Goal: Ask a question

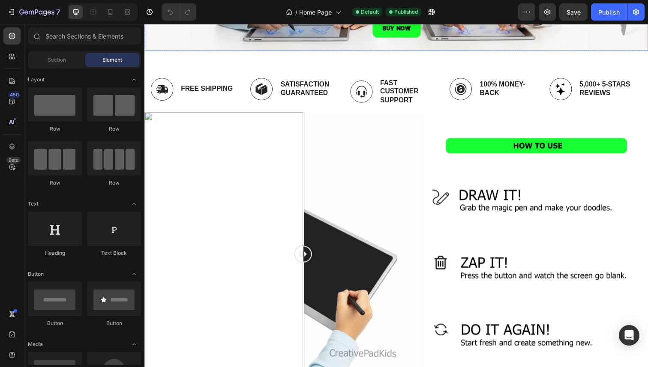
scroll to position [299, 0]
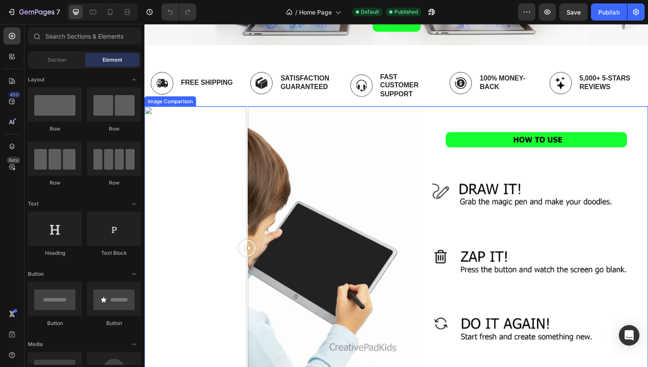
click at [250, 196] on div at bounding box center [401, 252] width 514 height 289
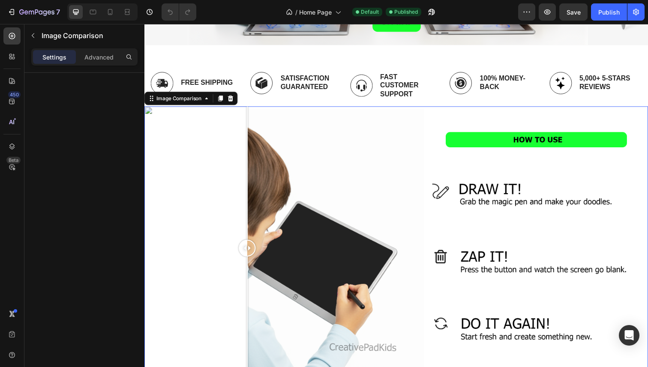
click at [55, 62] on div "Settings" at bounding box center [54, 57] width 43 height 14
click at [64, 56] on p "Settings" at bounding box center [54, 57] width 24 height 9
click at [114, 53] on div "Advanced" at bounding box center [99, 57] width 43 height 14
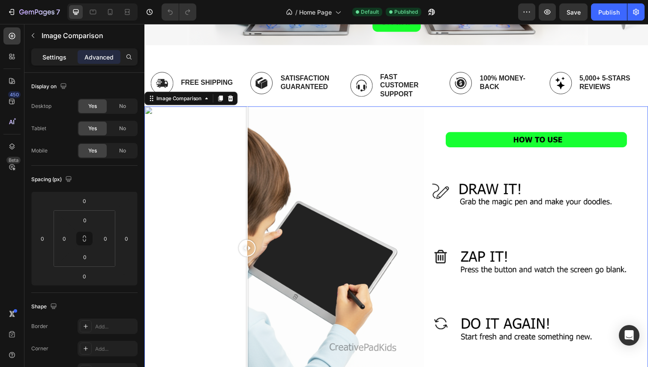
click at [57, 56] on p "Settings" at bounding box center [54, 57] width 24 height 9
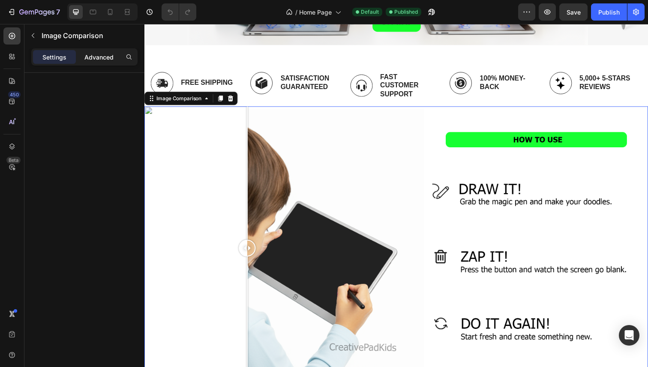
click at [120, 55] on div "Advanced" at bounding box center [99, 57] width 43 height 14
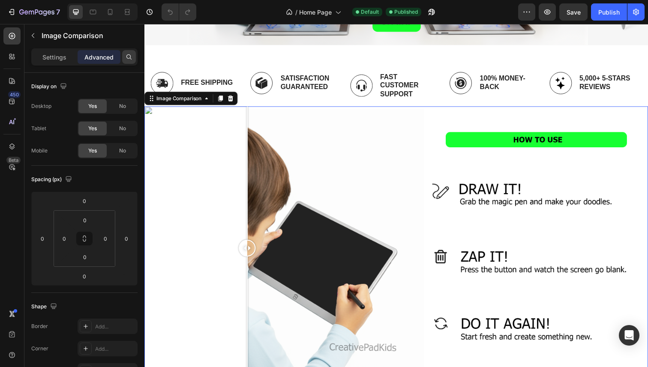
click at [126, 55] on icon at bounding box center [129, 57] width 7 height 7
click at [60, 56] on input "text" at bounding box center [84, 56] width 106 height 17
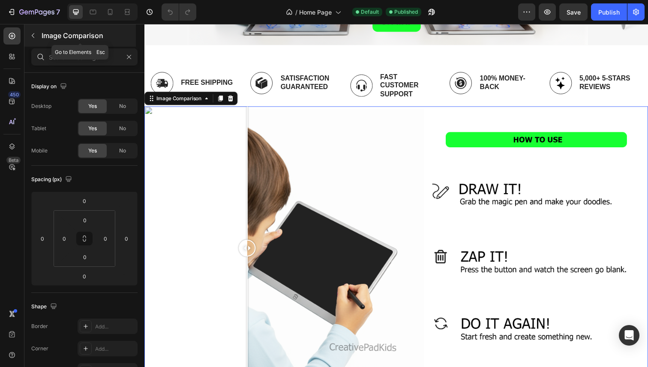
click at [54, 36] on p "Image Comparison" at bounding box center [88, 35] width 93 height 10
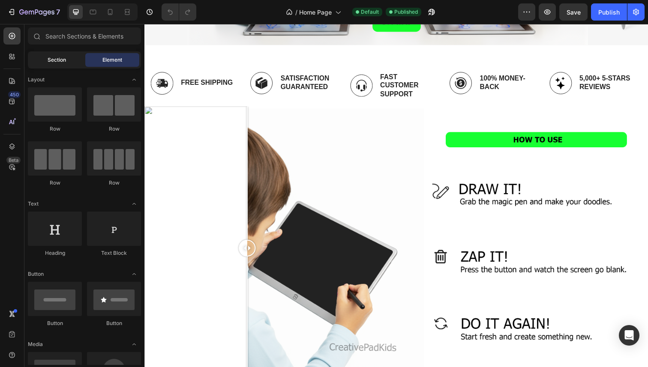
click at [72, 58] on div "Section" at bounding box center [57, 60] width 54 height 14
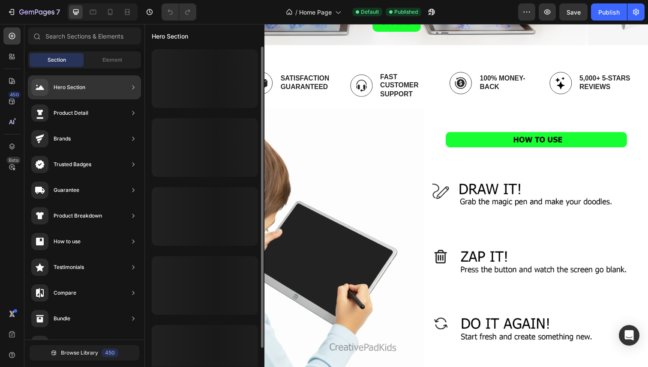
click at [240, 152] on div at bounding box center [205, 207] width 120 height 320
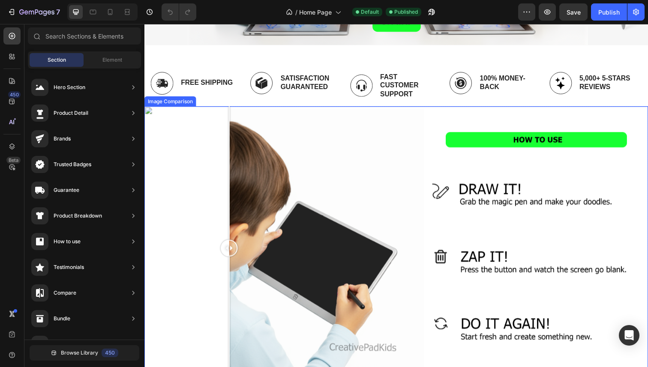
click at [231, 197] on div at bounding box center [401, 252] width 514 height 289
click at [220, 214] on div at bounding box center [401, 252] width 514 height 289
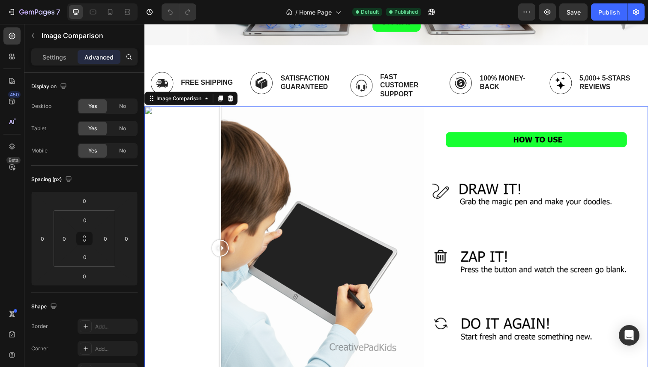
click at [222, 249] on div at bounding box center [221, 253] width 17 height 17
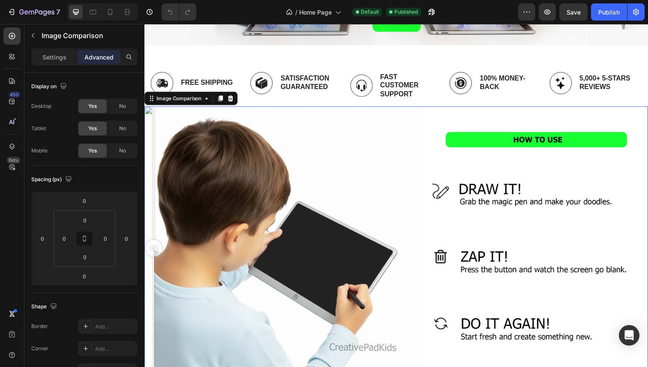
drag, startPoint x: 222, startPoint y: 249, endPoint x: 265, endPoint y: 164, distance: 95.7
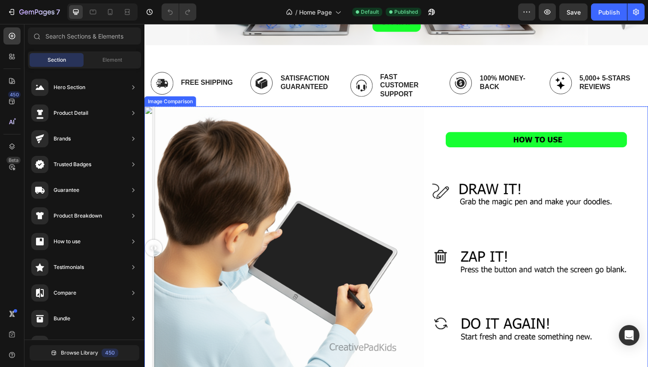
click at [288, 193] on div at bounding box center [401, 252] width 514 height 289
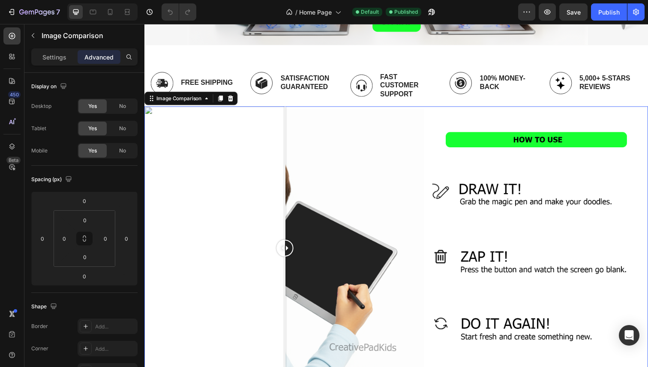
click at [224, 193] on div at bounding box center [401, 252] width 514 height 289
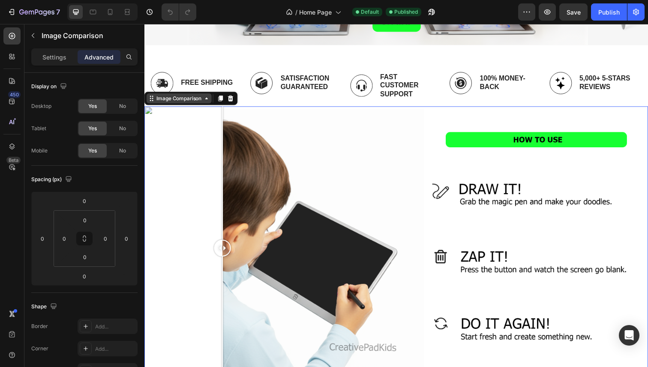
click at [188, 96] on div "Image Comparison" at bounding box center [179, 100] width 49 height 8
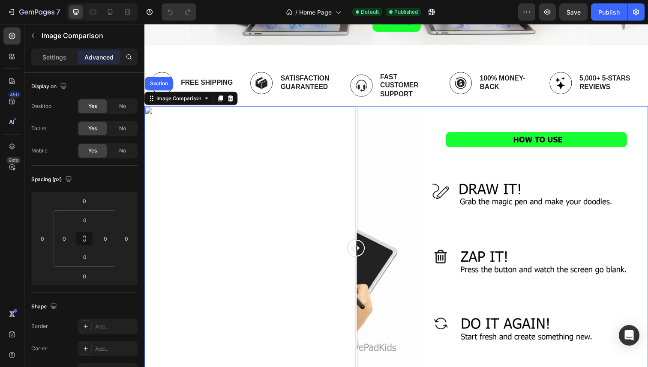
click at [361, 240] on div at bounding box center [401, 252] width 514 height 289
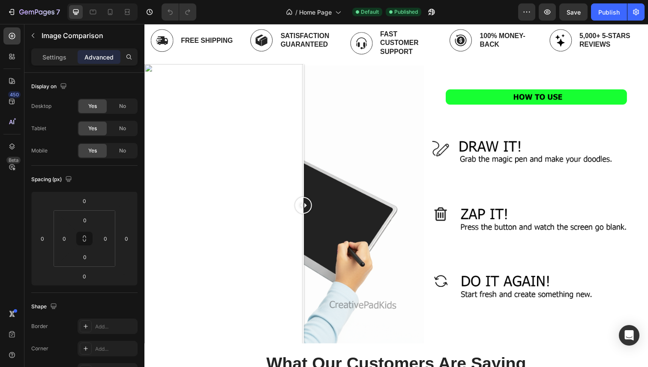
scroll to position [318, 0]
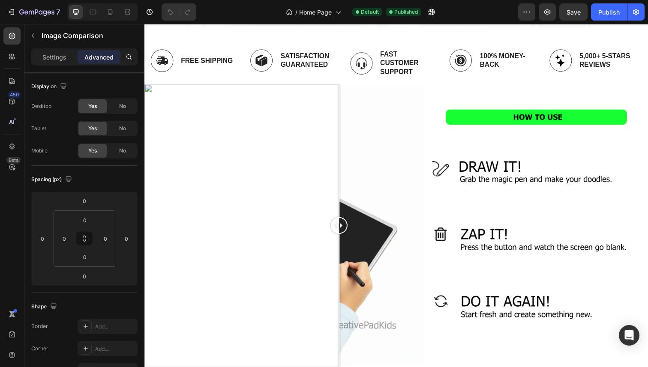
drag, startPoint x: 279, startPoint y: 207, endPoint x: 347, endPoint y: 208, distance: 67.7
click at [347, 208] on div at bounding box center [401, 230] width 514 height 289
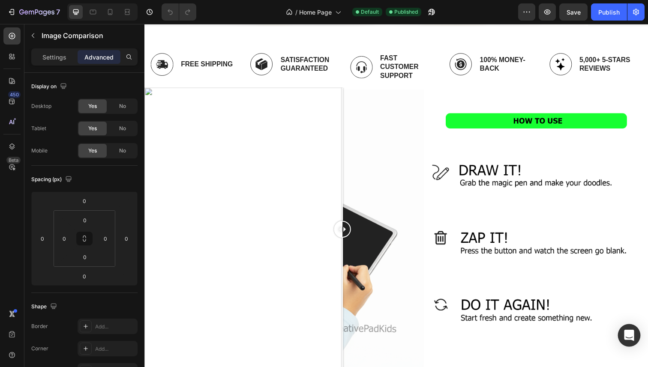
click at [634, 335] on div "Open Intercom Messenger" at bounding box center [629, 336] width 23 height 23
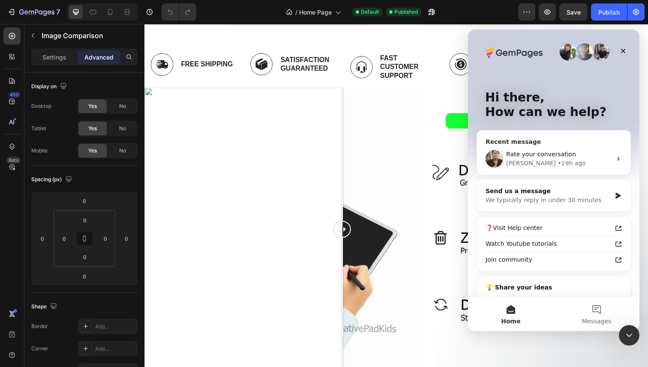
scroll to position [0, 0]
click at [583, 160] on div "[PERSON_NAME] • 19h ago" at bounding box center [558, 163] width 105 height 9
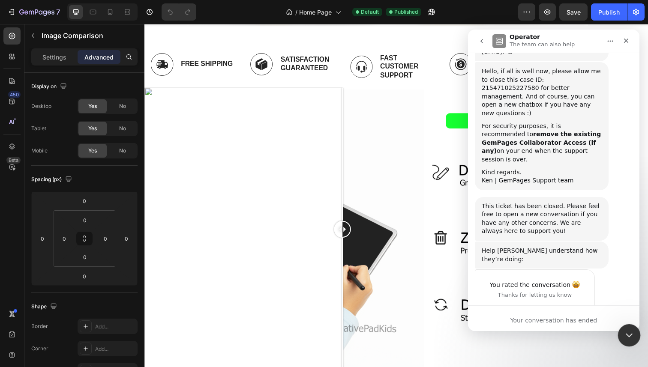
scroll to position [2542, 0]
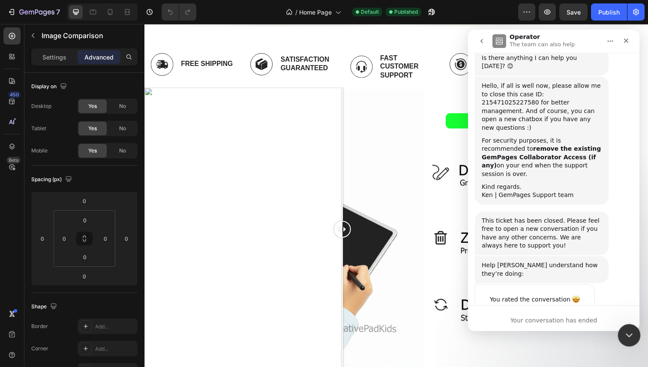
click at [632, 334] on icon "Close Intercom Messenger" at bounding box center [628, 334] width 10 height 10
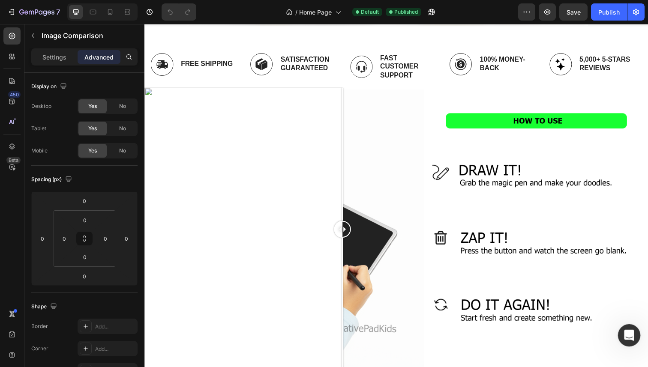
scroll to position [2392, 0]
click at [631, 338] on icon "Open Intercom Messenger" at bounding box center [628, 335] width 14 height 14
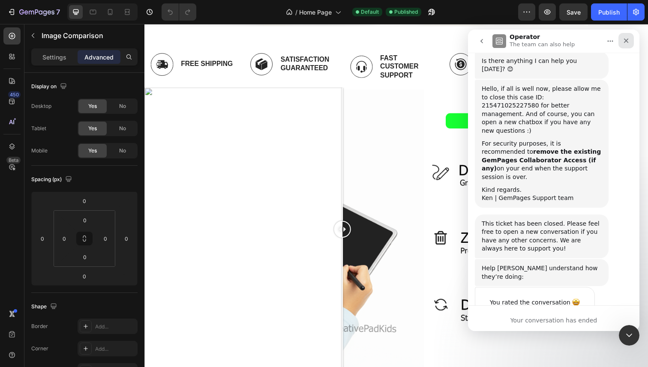
scroll to position [2542, 0]
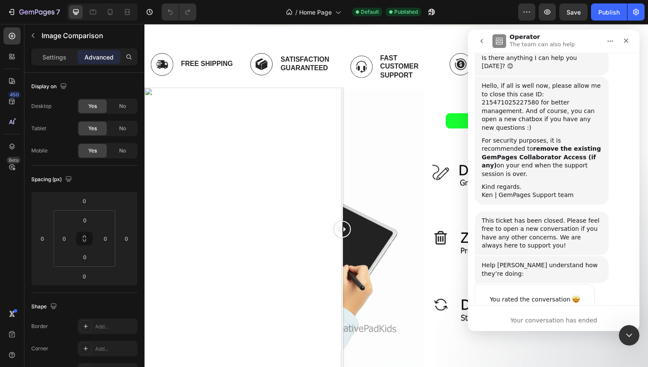
click at [514, 42] on p "The team can also help" at bounding box center [542, 44] width 65 height 9
click at [480, 40] on icon "go back" at bounding box center [481, 41] width 7 height 7
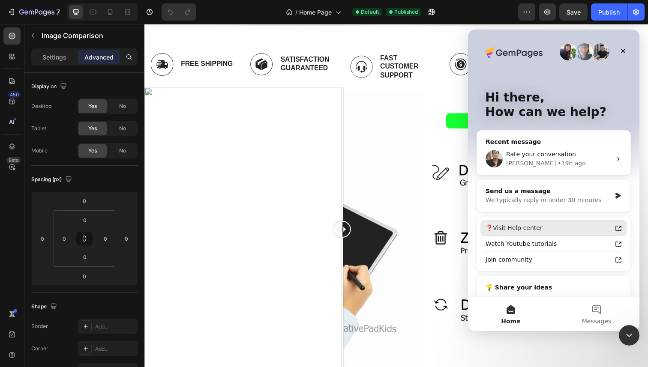
scroll to position [39, 0]
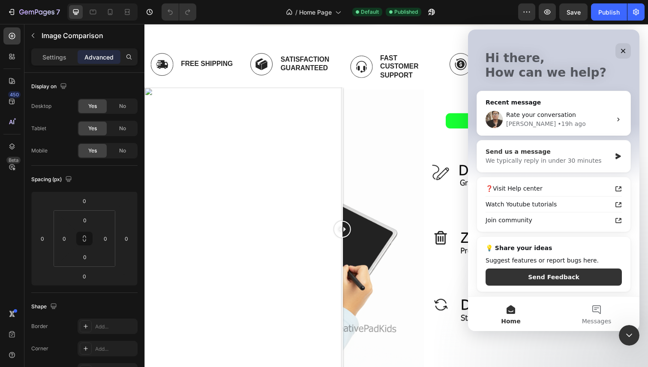
click at [607, 153] on div "Send us a message We typically reply in under 30 minutes" at bounding box center [553, 157] width 153 height 32
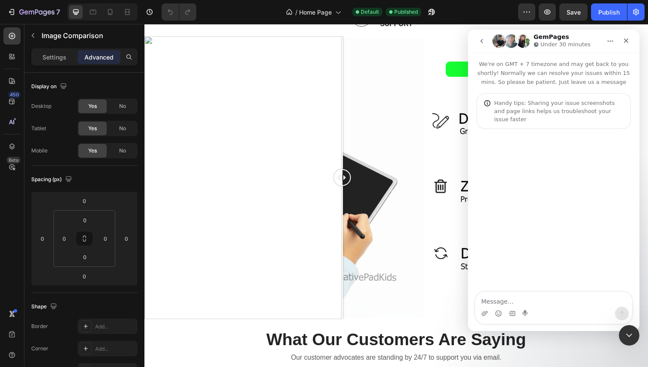
scroll to position [335, 0]
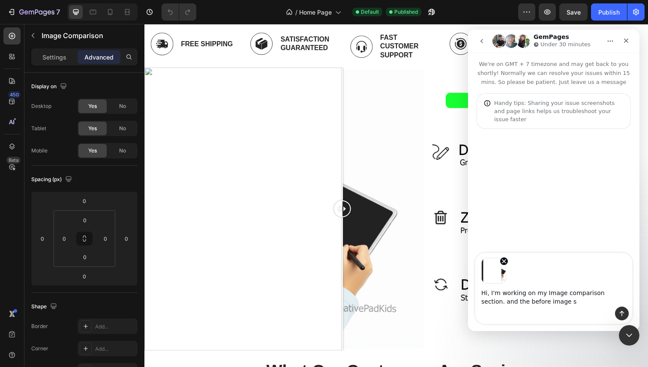
type textarea "Hi, I'm working on my Image comparison section. and the before image su"
type textarea "z"
type textarea "Hi, I'm working on my Image comparison section. and the before image su"
click at [631, 40] on div "Close" at bounding box center [626, 40] width 15 height 15
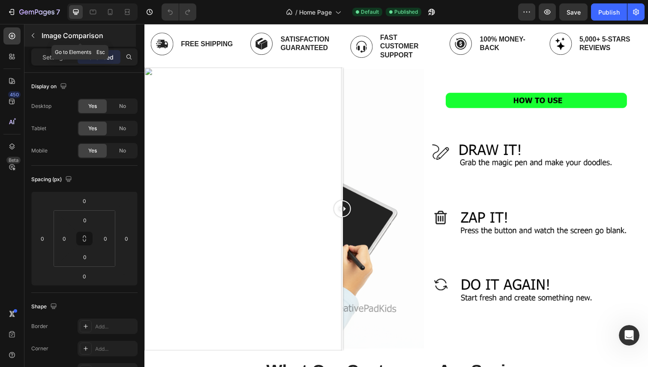
click at [60, 39] on p "Image Comparison" at bounding box center [88, 35] width 93 height 10
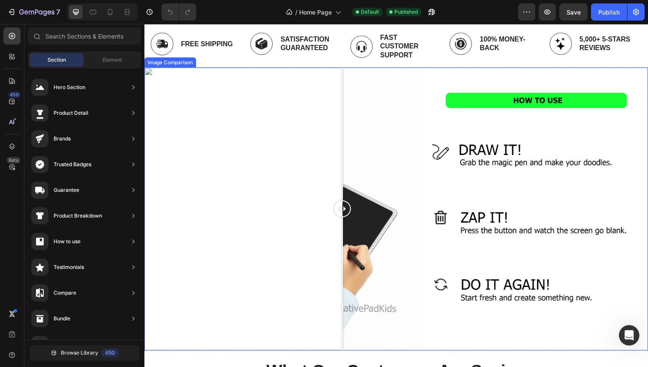
click at [394, 156] on div at bounding box center [401, 213] width 514 height 289
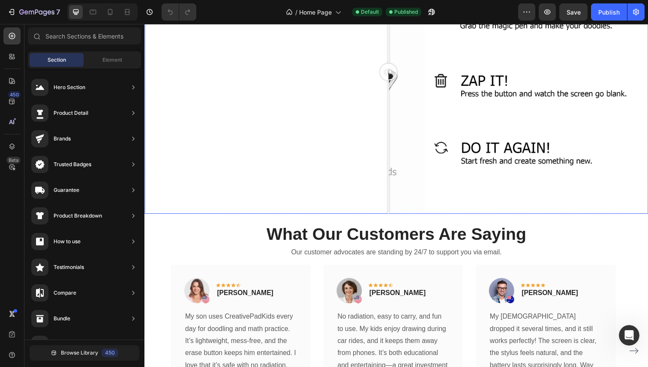
scroll to position [837, 0]
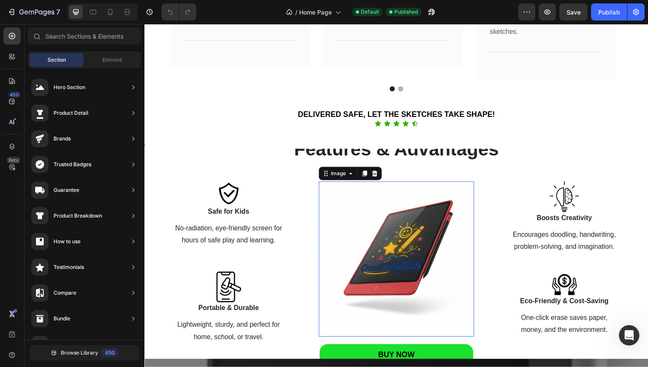
click at [370, 239] on img at bounding box center [401, 264] width 159 height 159
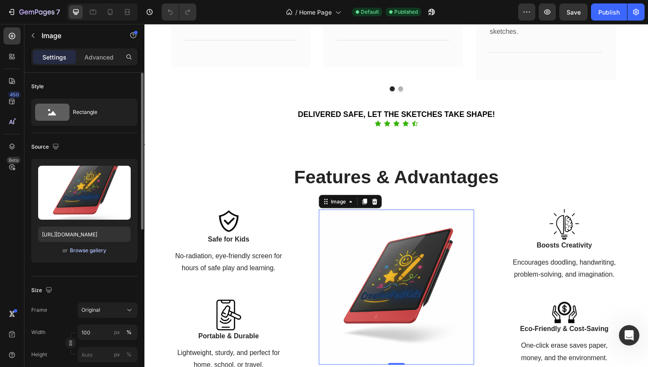
click at [87, 249] on div "Browse gallery" at bounding box center [88, 251] width 36 height 8
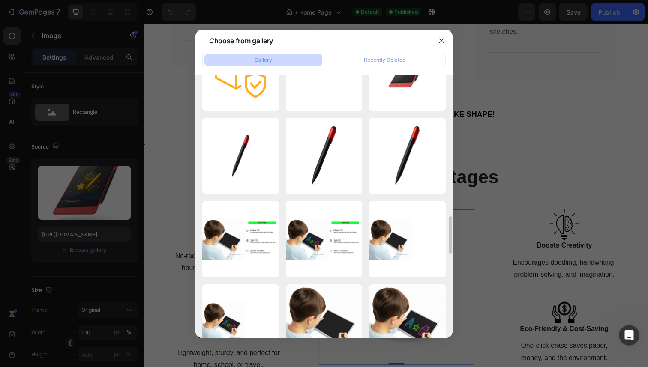
scroll to position [1218, 0]
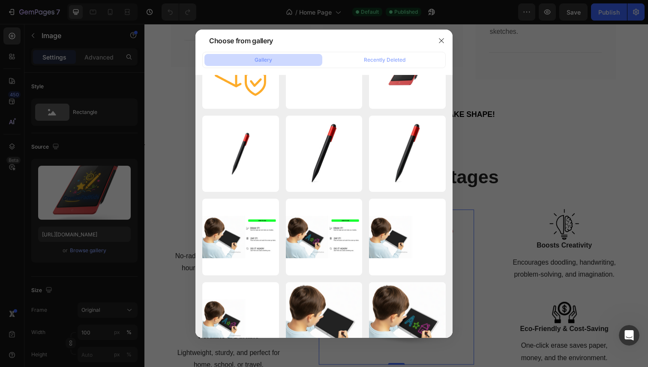
click at [385, 68] on div "Gallery Recently Deleted 123123 copy.png 157.90 kb 123123 copy.png 601.38 kb 12…" at bounding box center [323, 195] width 257 height 286
click at [399, 61] on div "Recently Deleted" at bounding box center [385, 60] width 42 height 8
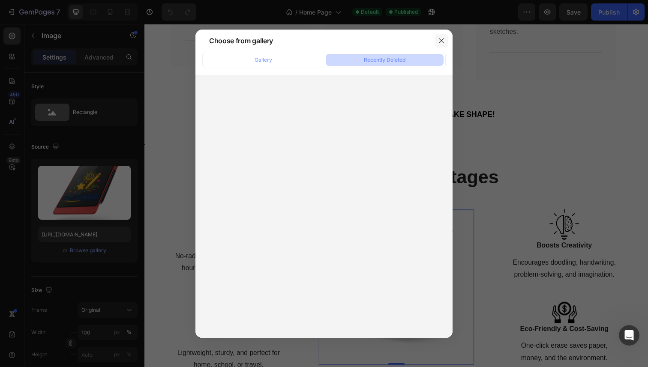
click at [442, 43] on icon "button" at bounding box center [441, 40] width 7 height 7
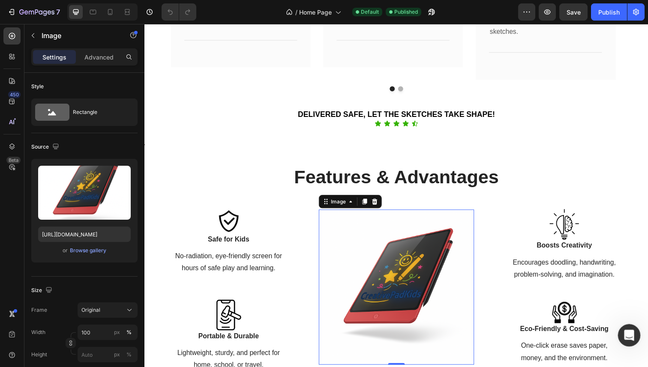
click at [623, 332] on icon "Open Intercom Messenger" at bounding box center [628, 335] width 14 height 14
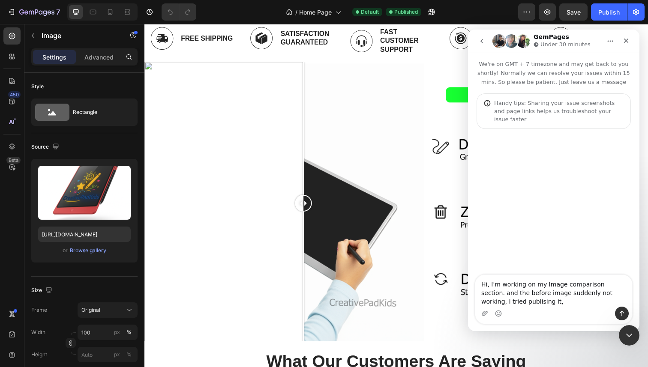
scroll to position [332, 0]
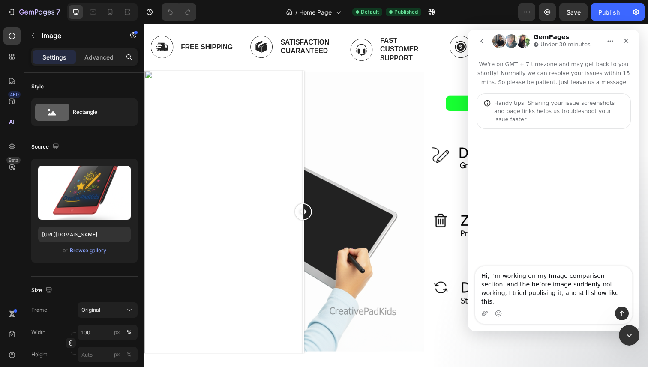
type textarea "Hi, I'm working on my Image comparison section. and the before image suddenly n…"
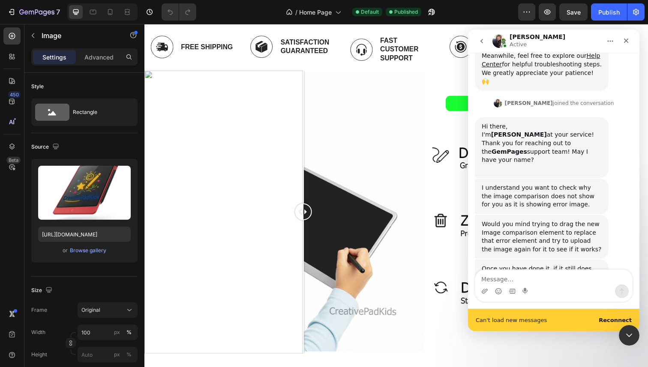
scroll to position [319, 0]
